Goal: Find specific page/section: Find specific page/section

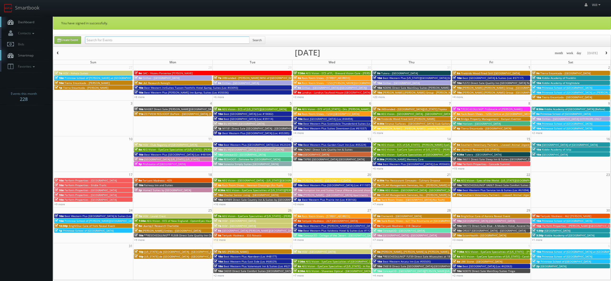
click at [115, 43] on input "text" at bounding box center [167, 39] width 164 height 7
paste input "(08-15-25) Perform Properties - Robinwood Plaza"
drag, startPoint x: 104, startPoint y: 40, endPoint x: -4, endPoint y: 27, distance: 108.5
click at [0, 27] on html "Smartbook Toggle Side Navigation Toggle Top Navigation Will Will Profile Logout…" at bounding box center [305, 194] width 611 height 389
type input "Perform Properties - [GEOGRAPHIC_DATA]"
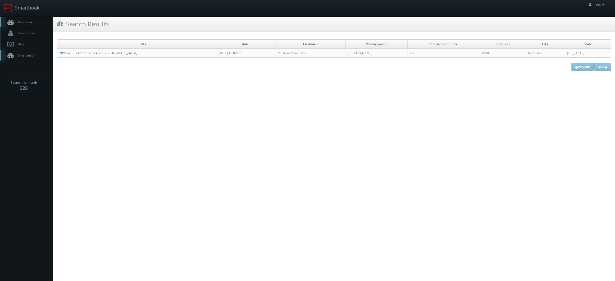
click at [79, 51] on link "Perform Properties - [GEOGRAPHIC_DATA]" at bounding box center [105, 53] width 63 height 4
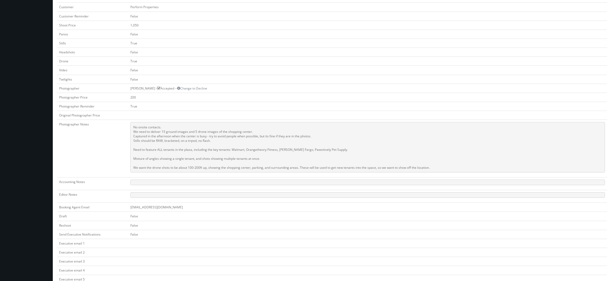
scroll to position [158, 0]
